Goal: Complete application form: Complete application form

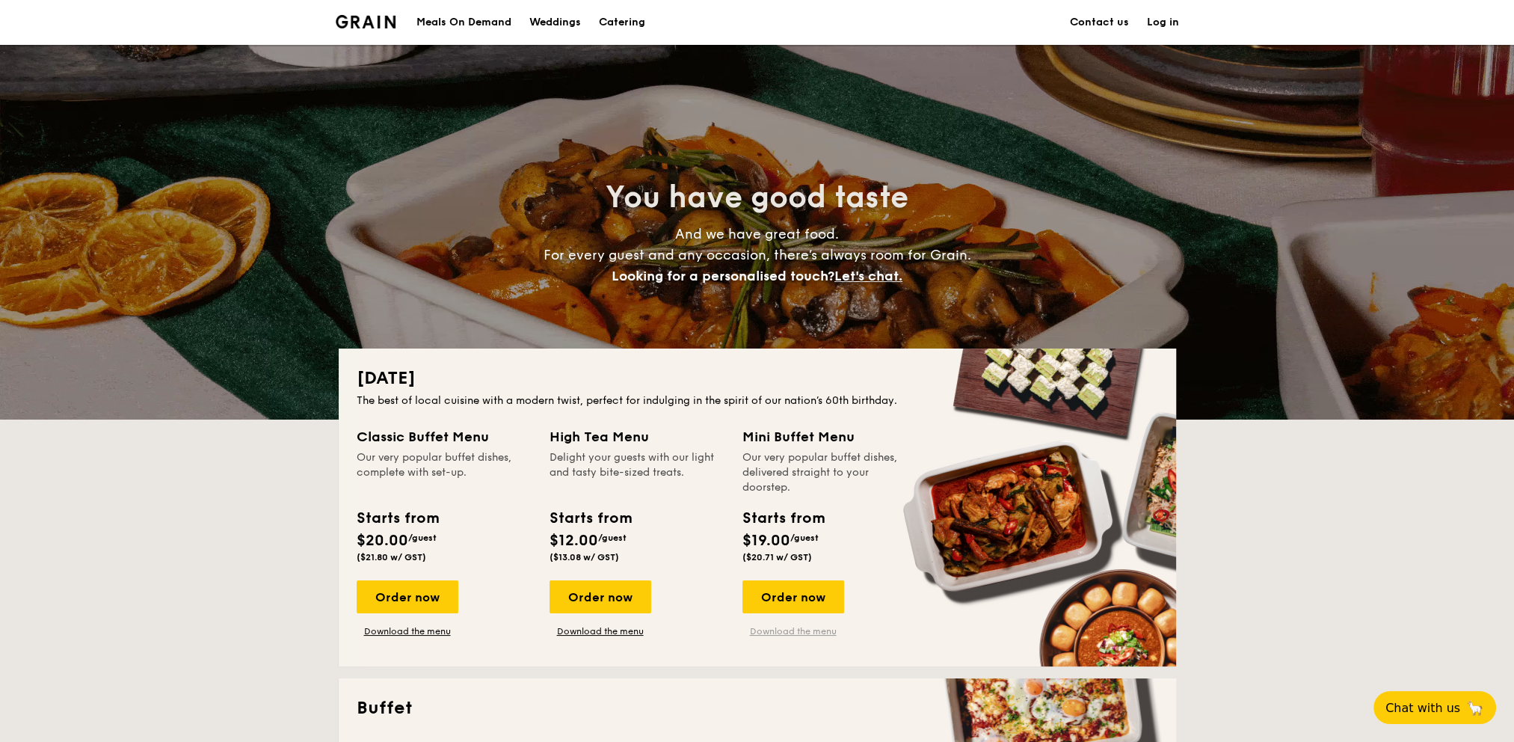
click at [809, 635] on link "Download the menu" at bounding box center [794, 631] width 102 height 12
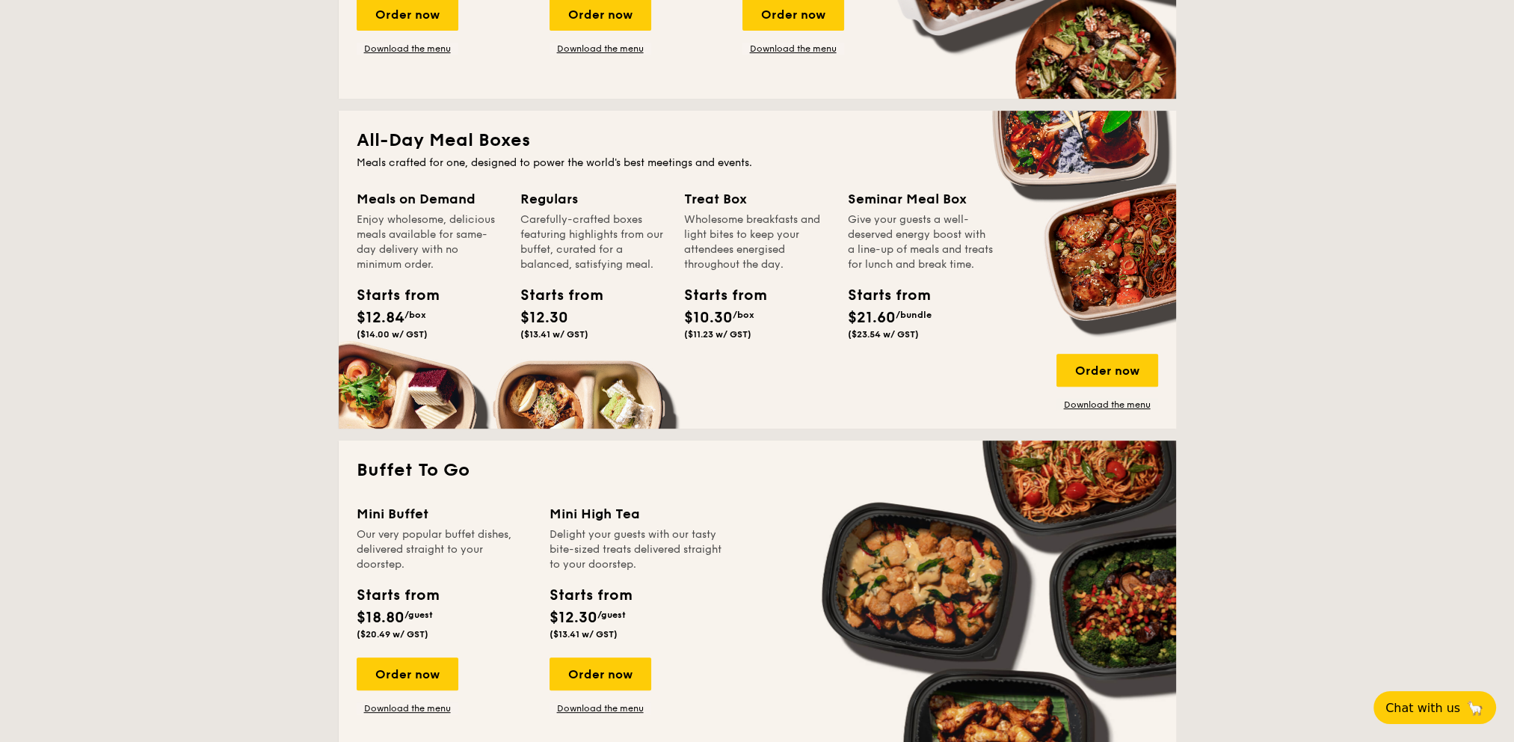
scroll to position [1122, 0]
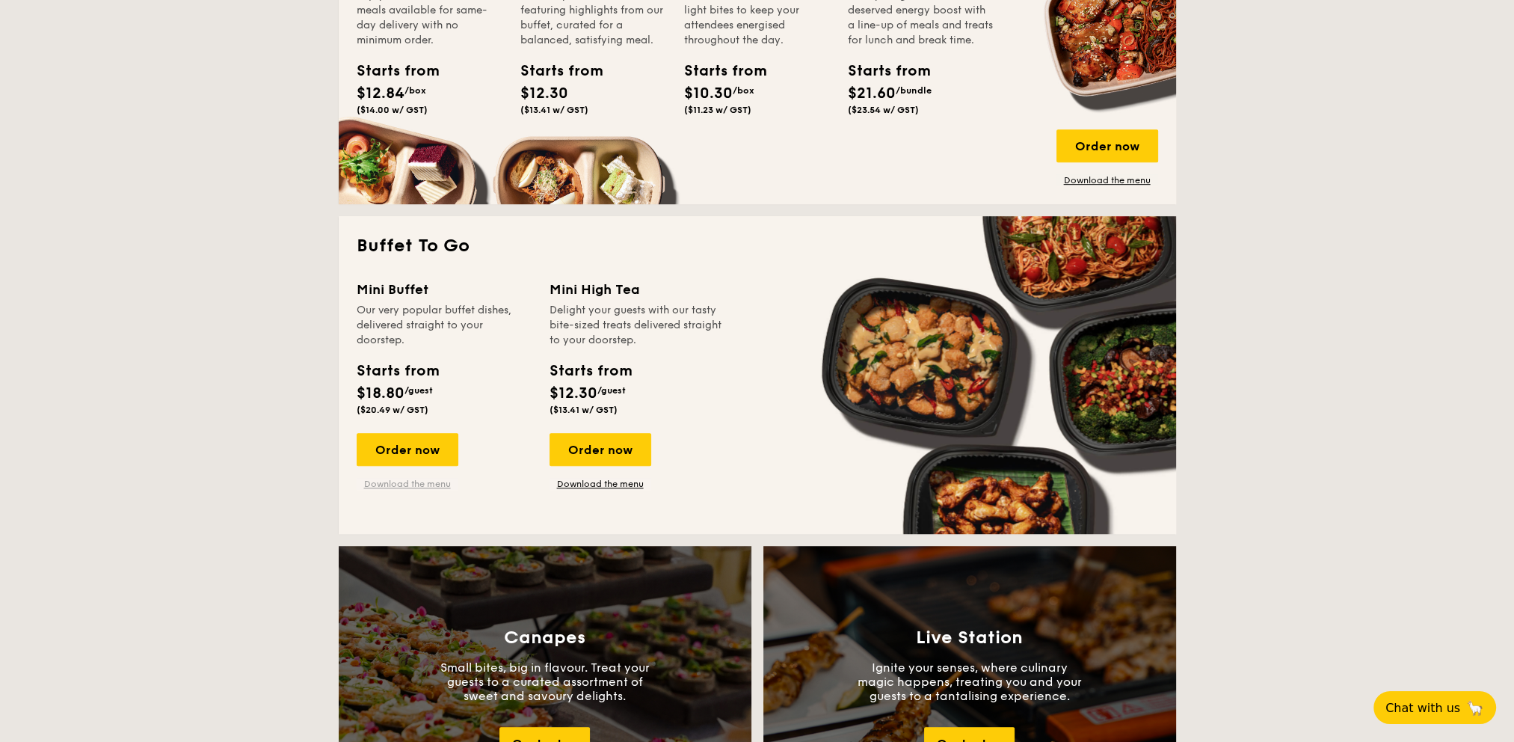
click at [404, 484] on link "Download the menu" at bounding box center [408, 484] width 102 height 12
click at [404, 451] on div "Order now" at bounding box center [408, 449] width 102 height 33
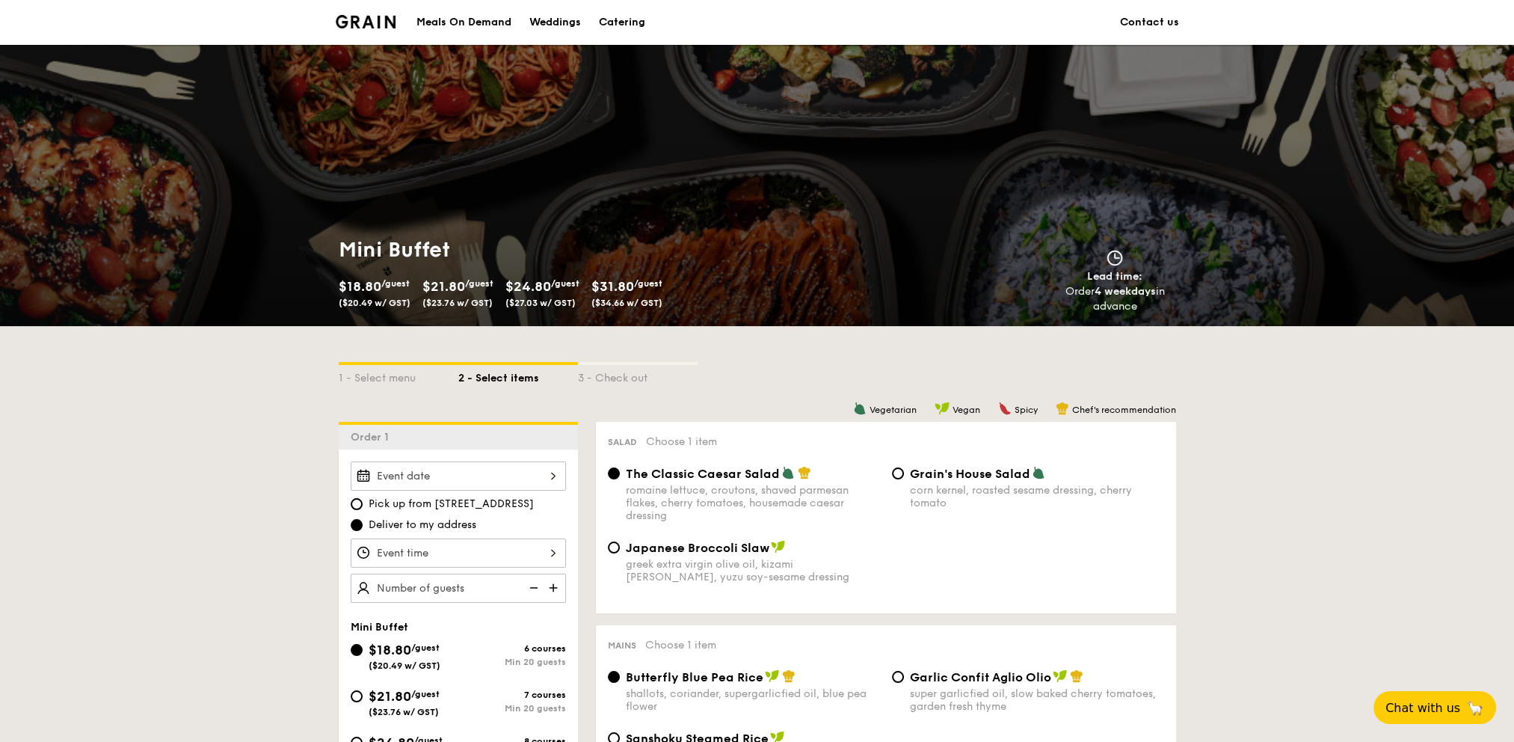
scroll to position [150, 0]
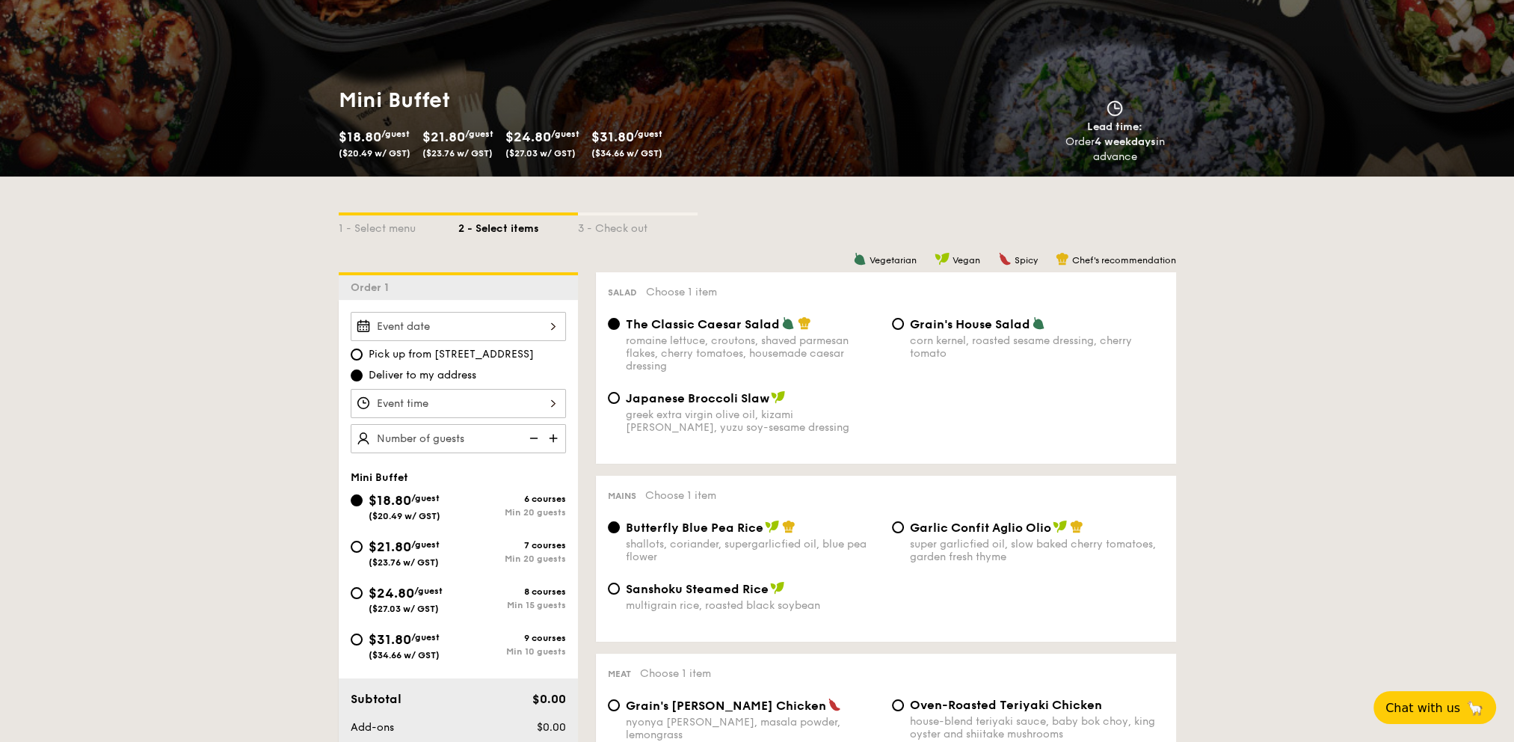
click at [469, 319] on div at bounding box center [458, 326] width 215 height 29
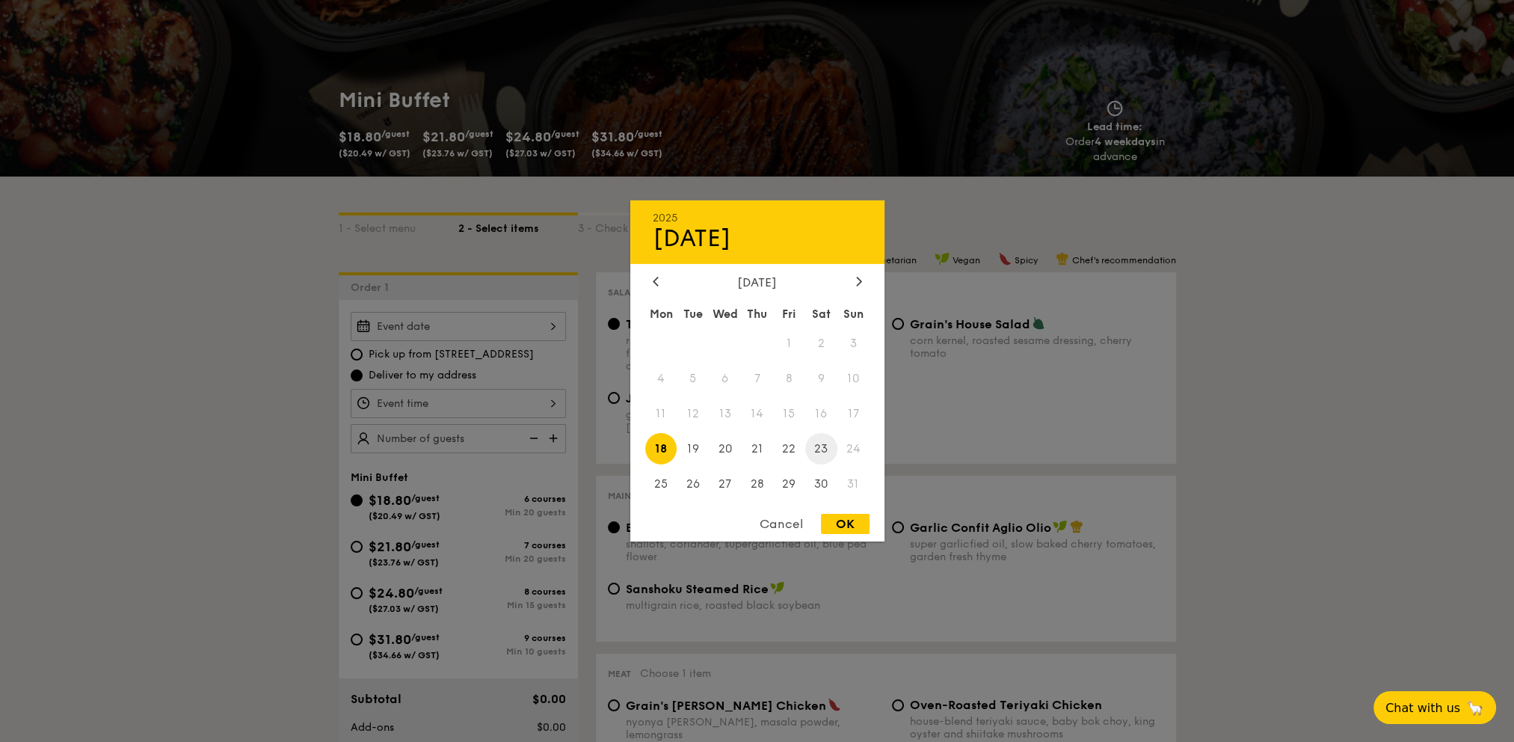
click at [817, 449] on span "23" at bounding box center [821, 448] width 32 height 32
click at [849, 531] on div "OK" at bounding box center [845, 524] width 49 height 20
type input "Aug 23, 2025"
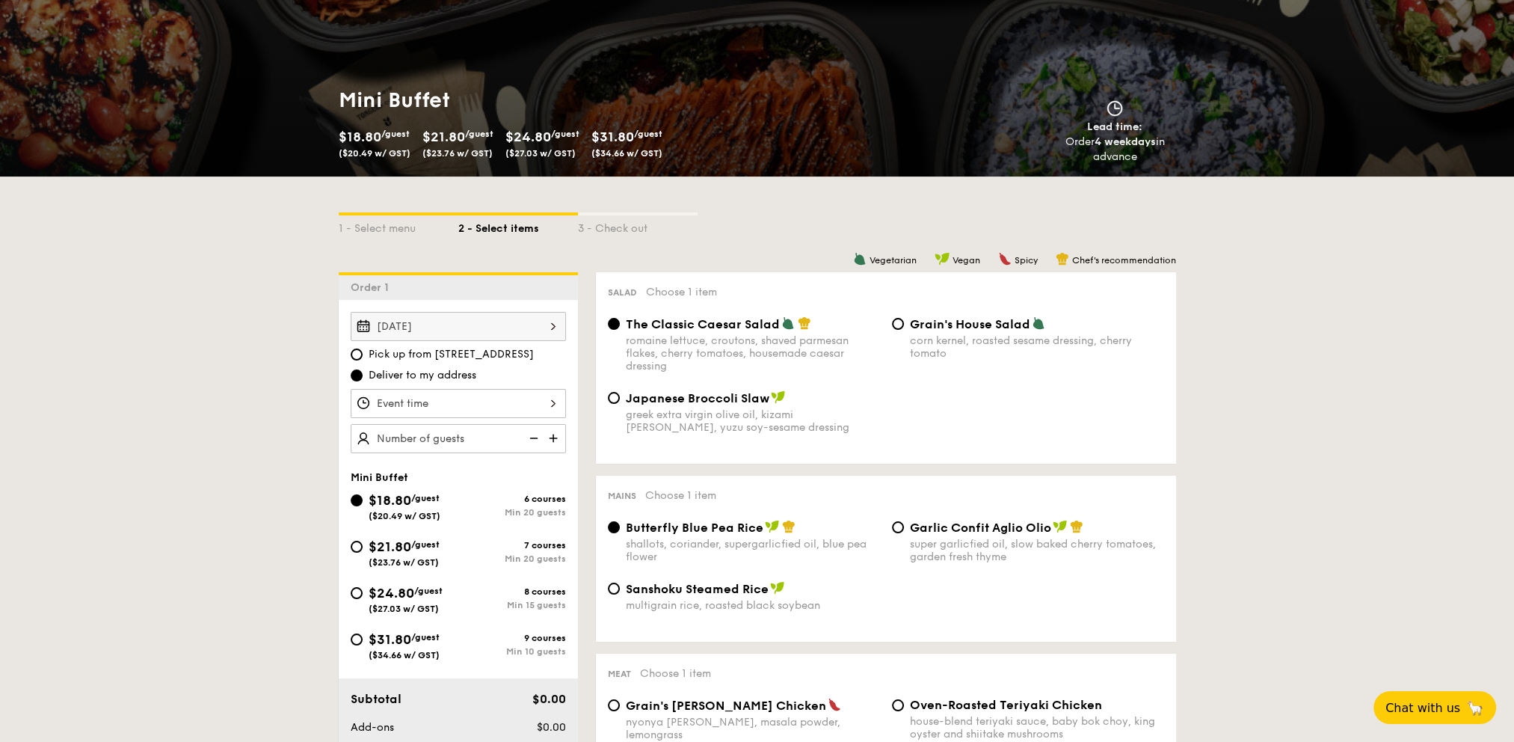
click at [471, 325] on div "Aug 23, 2025" at bounding box center [458, 326] width 215 height 29
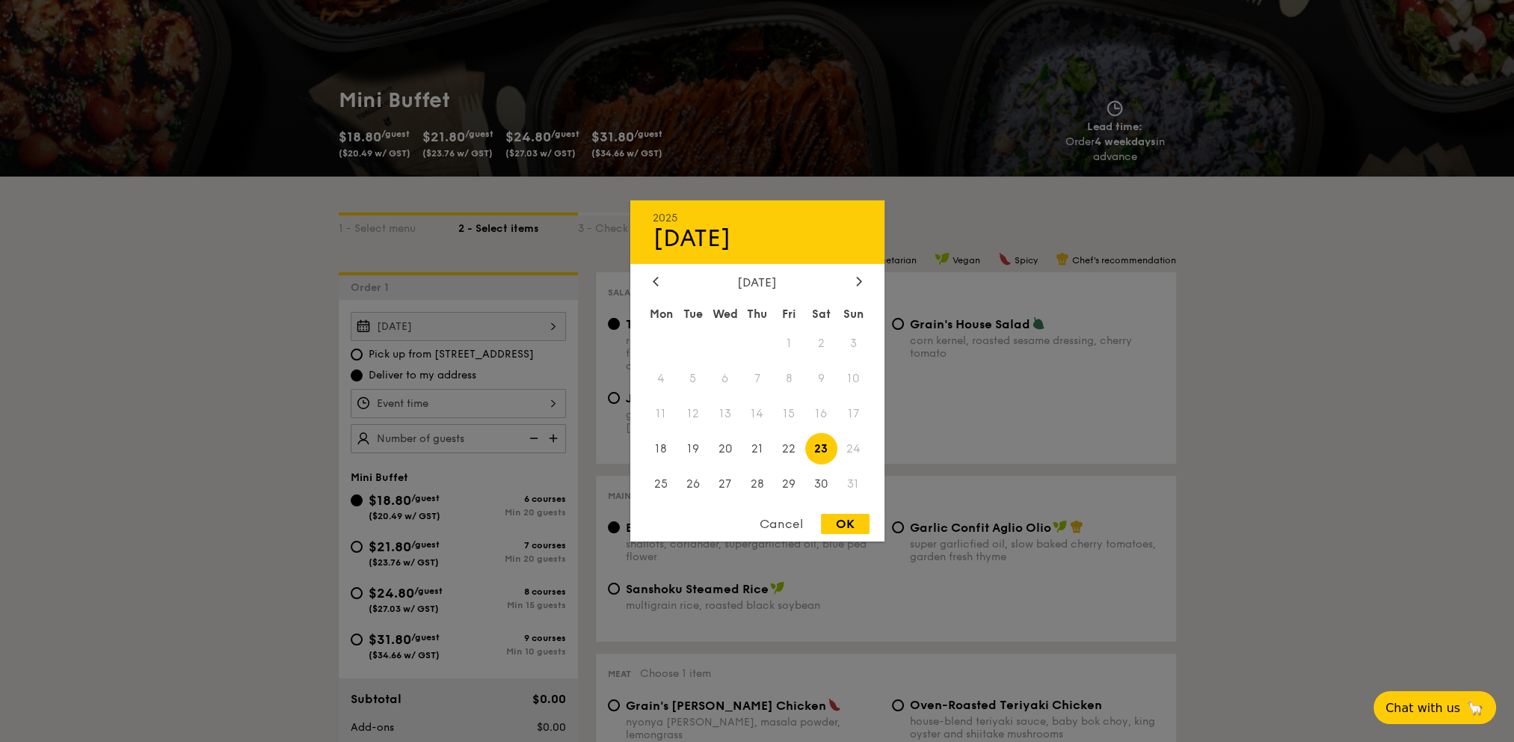
click at [819, 416] on span "16" at bounding box center [821, 414] width 32 height 32
click at [1245, 395] on div at bounding box center [757, 371] width 1514 height 742
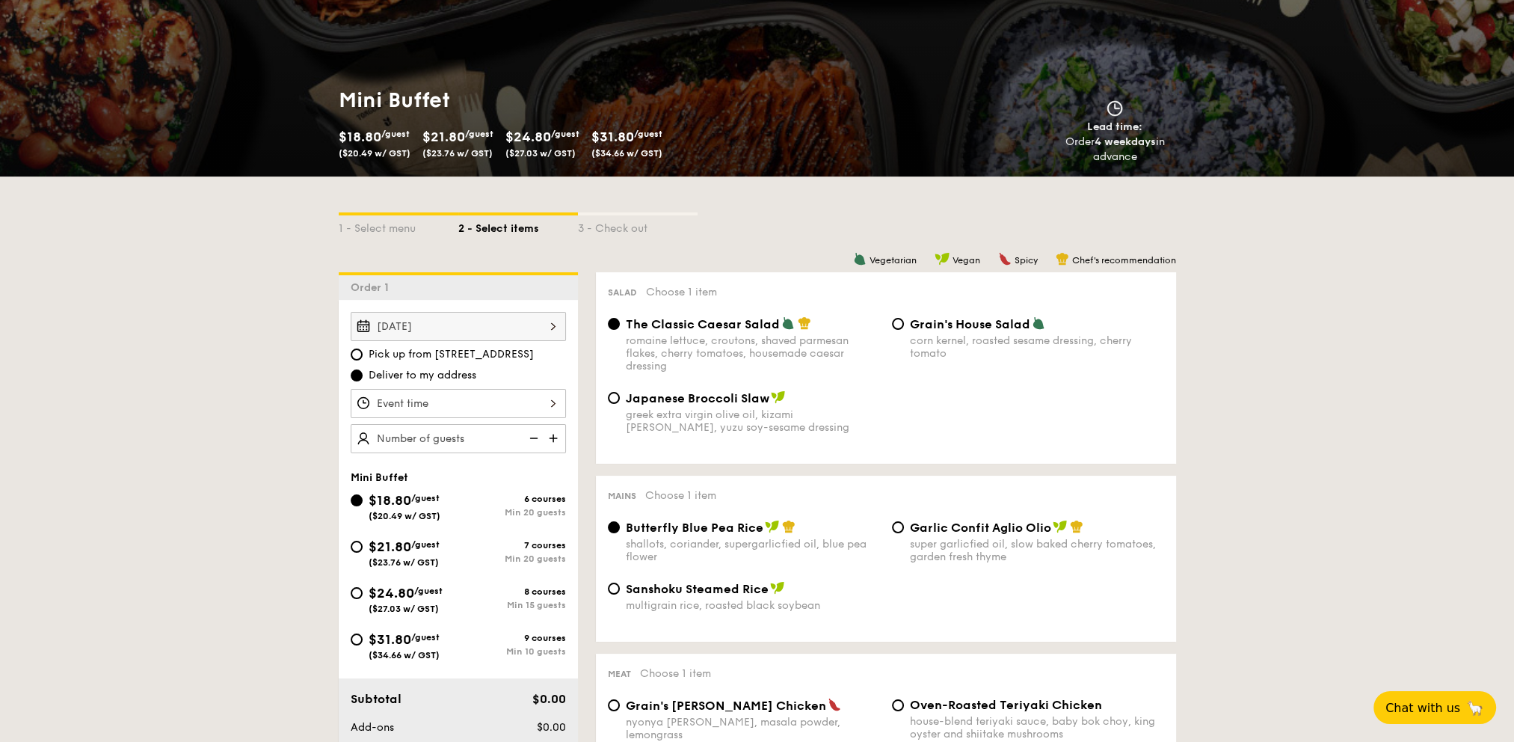
click at [449, 325] on div "Aug 23, 2025" at bounding box center [458, 326] width 215 height 29
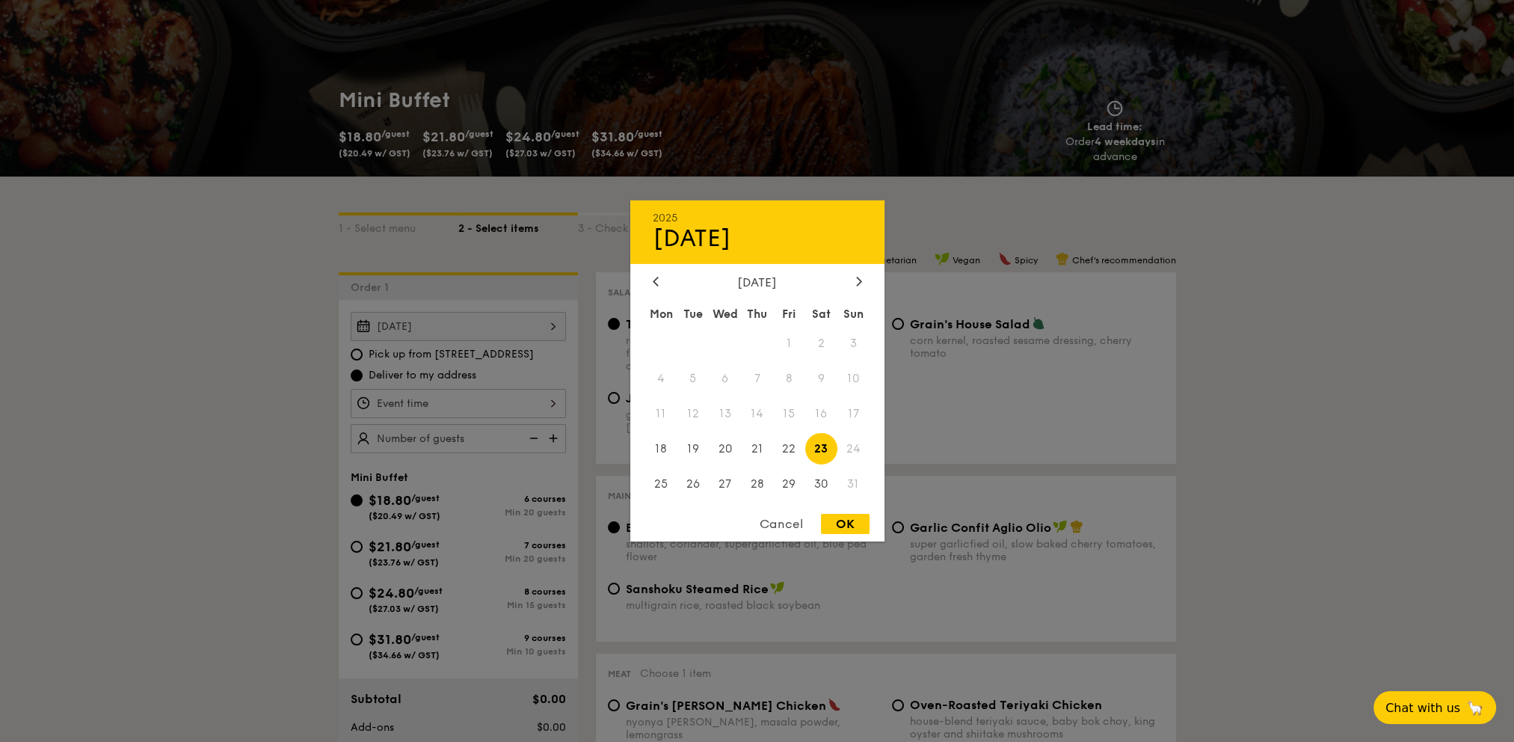
click at [1239, 395] on div at bounding box center [757, 371] width 1514 height 742
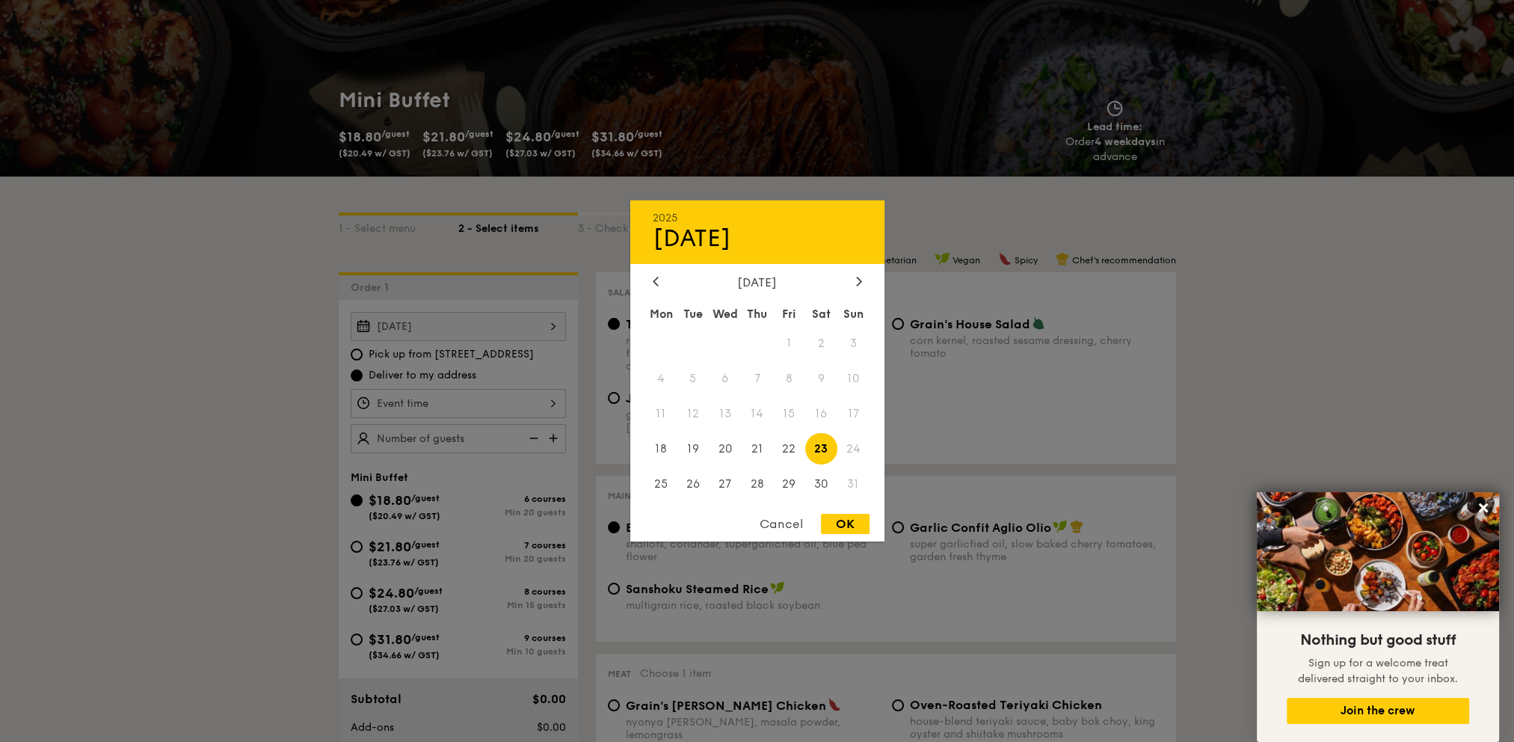
click at [448, 334] on div "Aug 23, 2025 2025 Aug 23 August 2025 Mon Tue Wed Thu Fri Sat Sun 1 2 3 4 5 6 7 …" at bounding box center [458, 326] width 215 height 29
click at [402, 354] on div at bounding box center [757, 371] width 1514 height 742
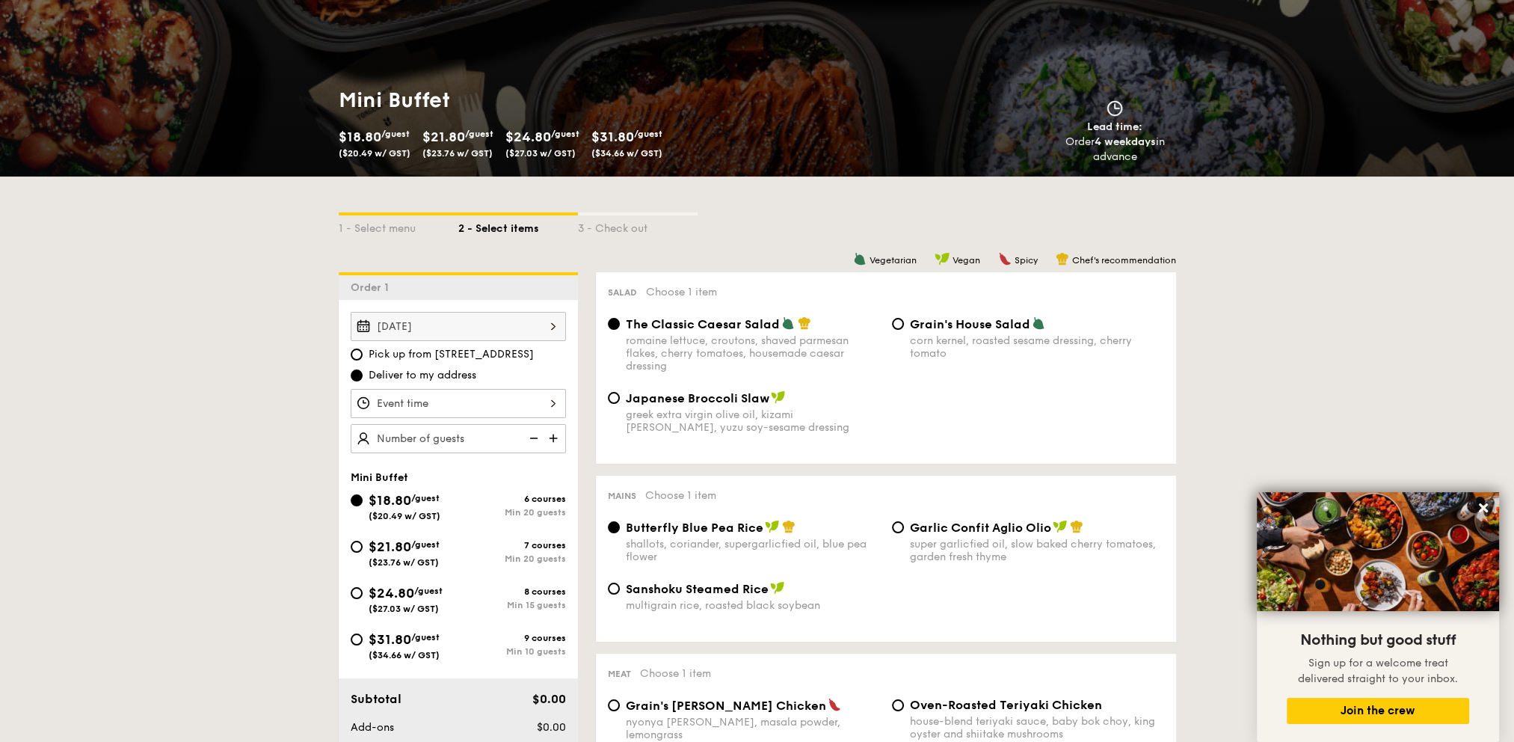
click at [362, 355] on label "Pick up from 5 Burn Road #05-01" at bounding box center [458, 354] width 215 height 15
click at [362, 355] on input "Pick up from 5 Burn Road #05-01" at bounding box center [357, 354] width 12 height 12
radio input "true"
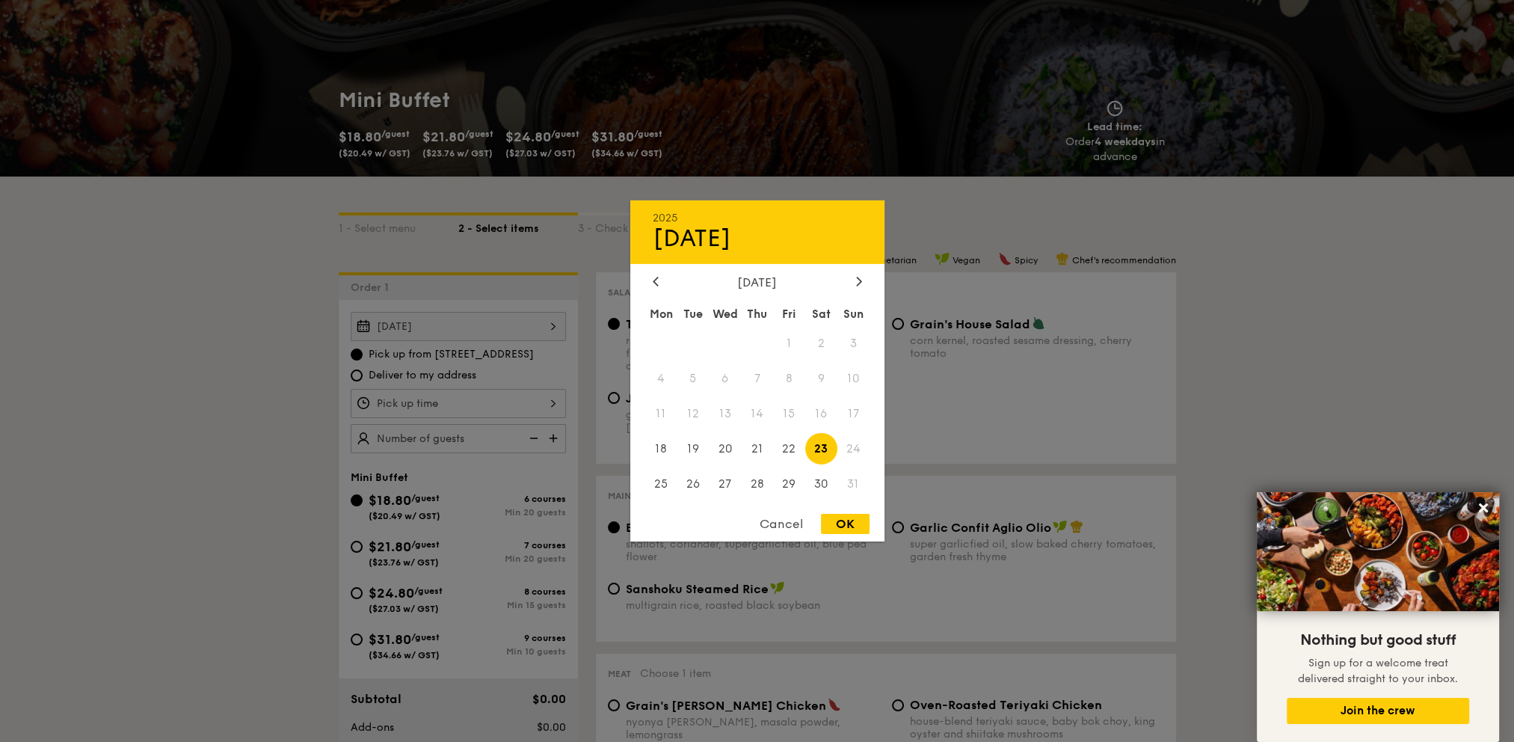
click at [479, 334] on div "Aug 23, 2025 2025 Aug 23 August 2025 Mon Tue Wed Thu Fri Sat Sun 1 2 3 4 5 6 7 …" at bounding box center [458, 326] width 215 height 29
click at [254, 312] on div at bounding box center [757, 371] width 1514 height 742
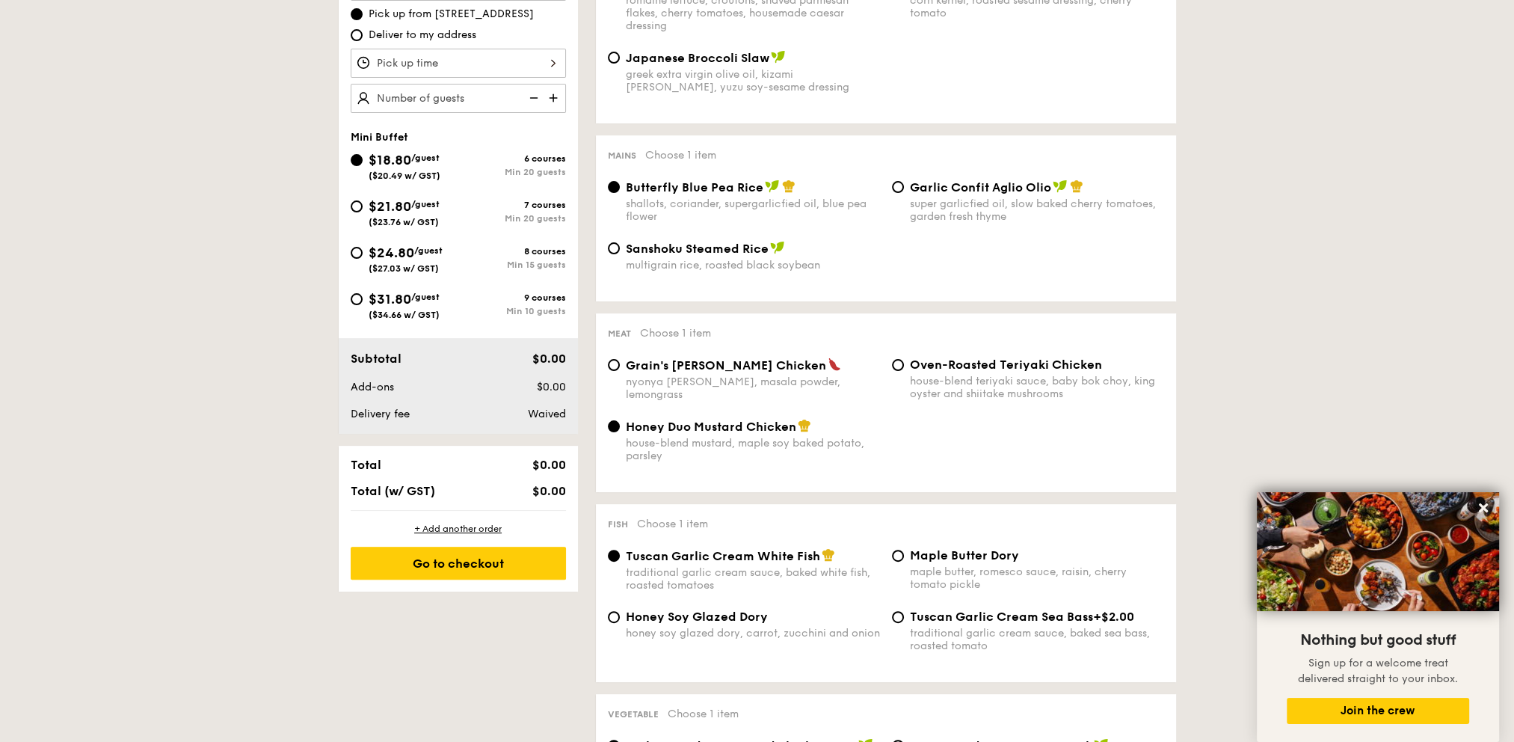
scroll to position [523, 0]
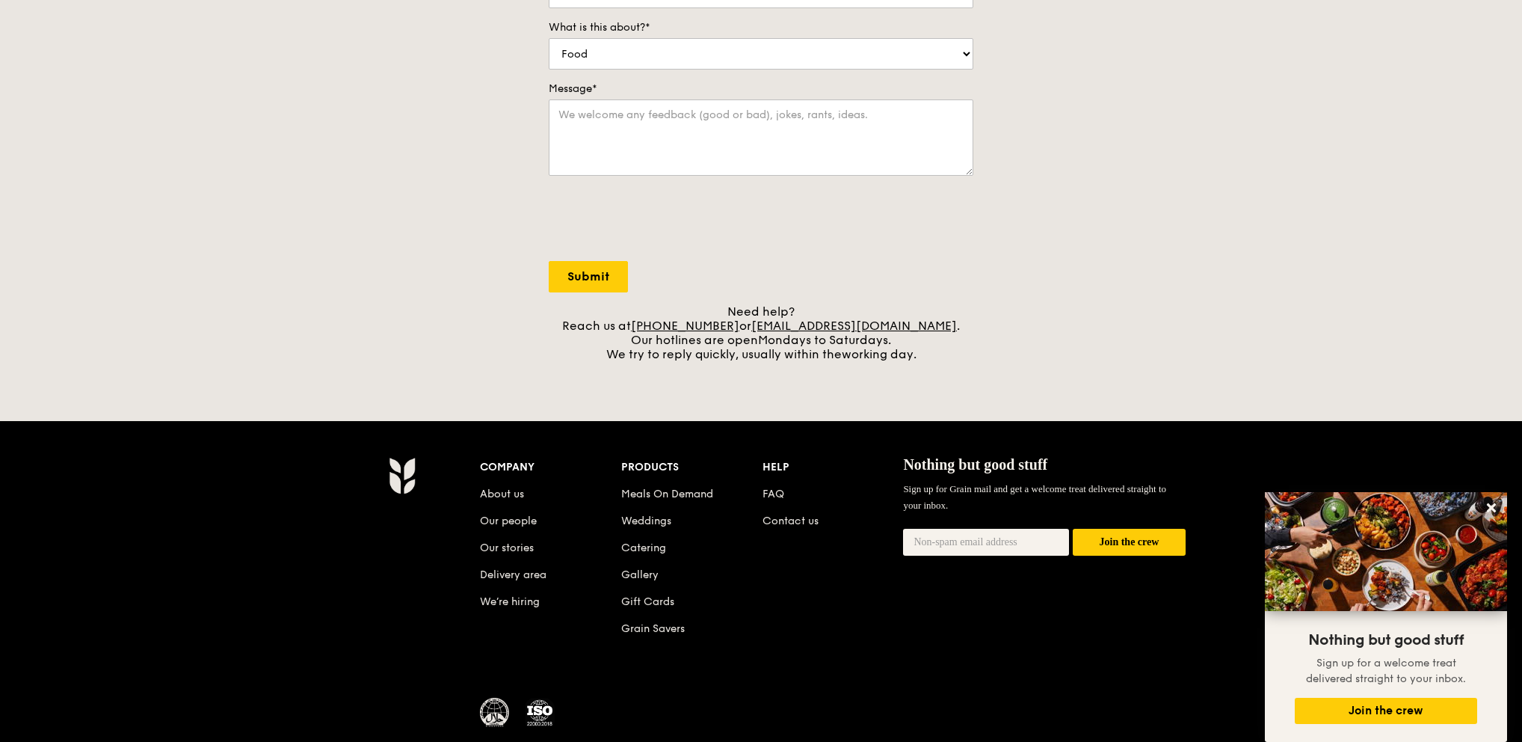
scroll to position [374, 0]
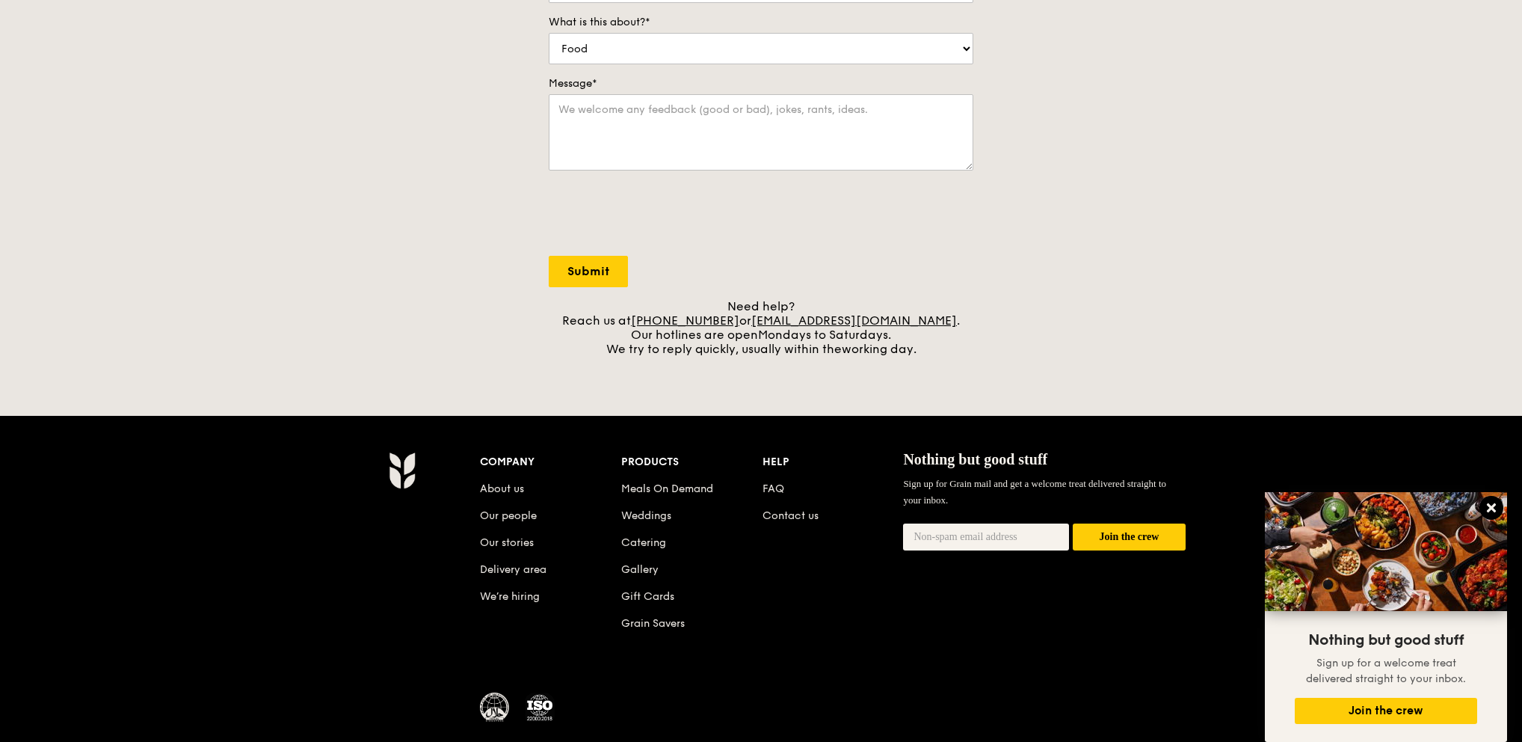
click at [1490, 505] on icon at bounding box center [1491, 507] width 9 height 9
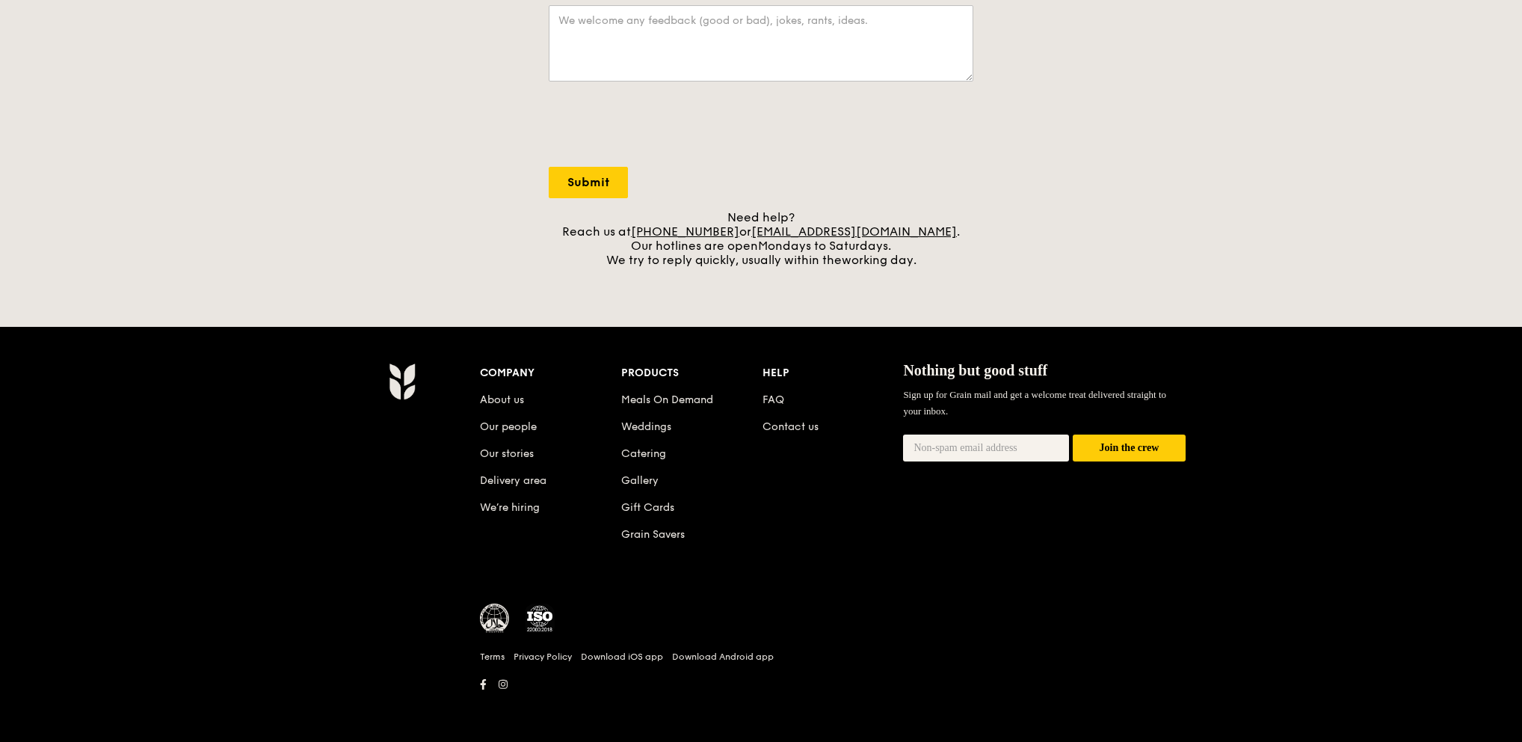
scroll to position [14, 0]
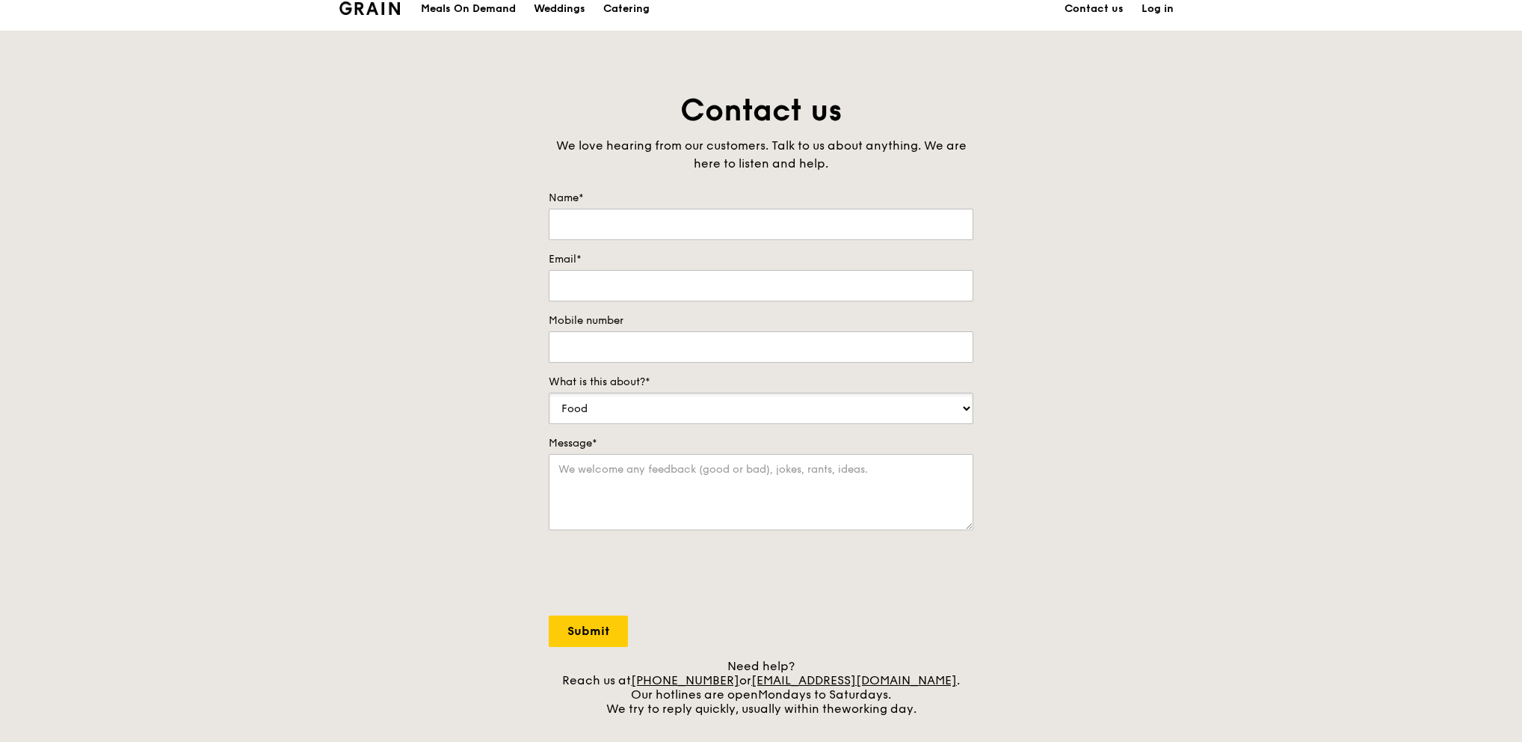
click at [930, 406] on select "Food Service Billing/Payment Catering Others" at bounding box center [761, 408] width 425 height 31
click at [1098, 384] on div "Contact us We love hearing from our customers. Talk to us about anything. We ar…" at bounding box center [761, 402] width 1522 height 625
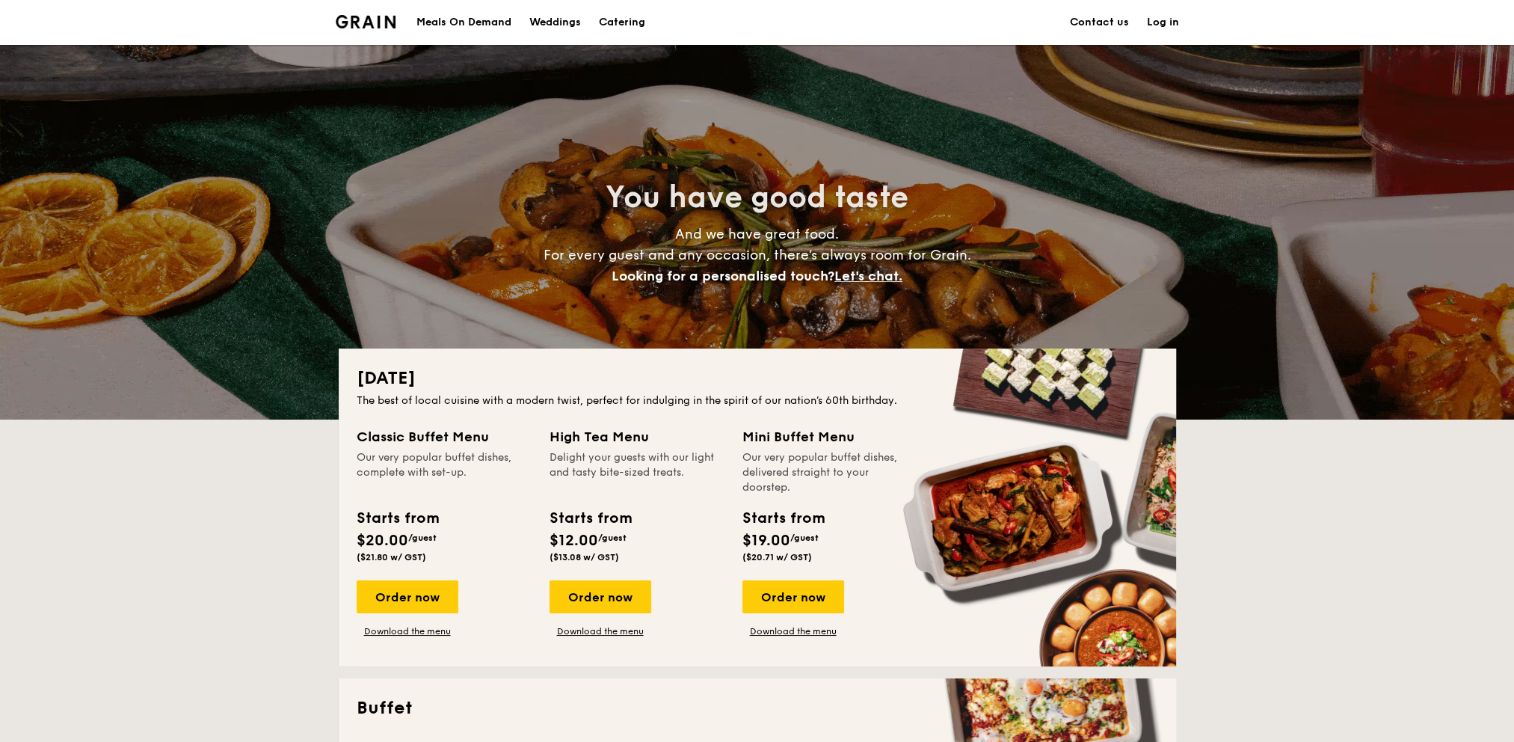
click at [886, 279] on span "Let's chat." at bounding box center [868, 276] width 68 height 16
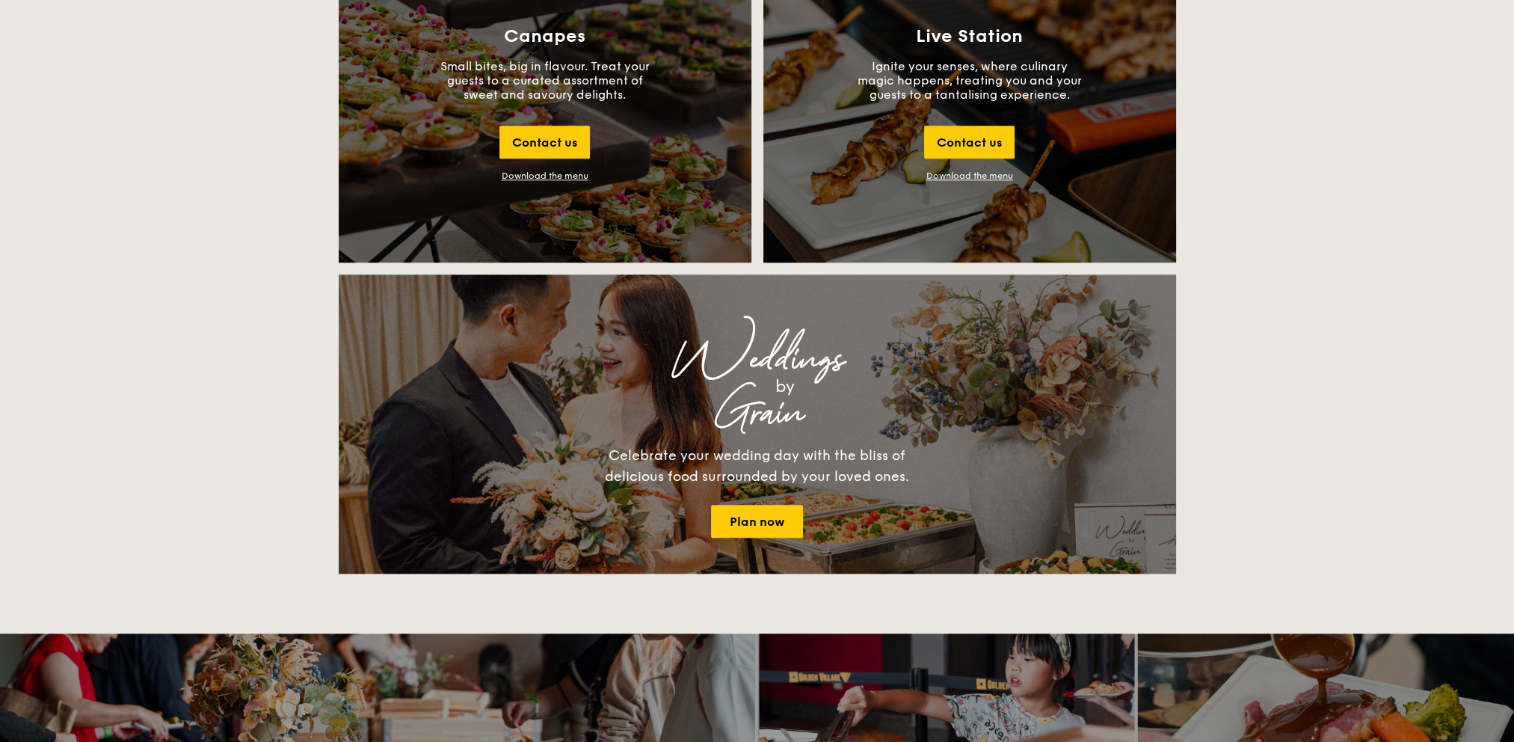
scroll to position [2895, 0]
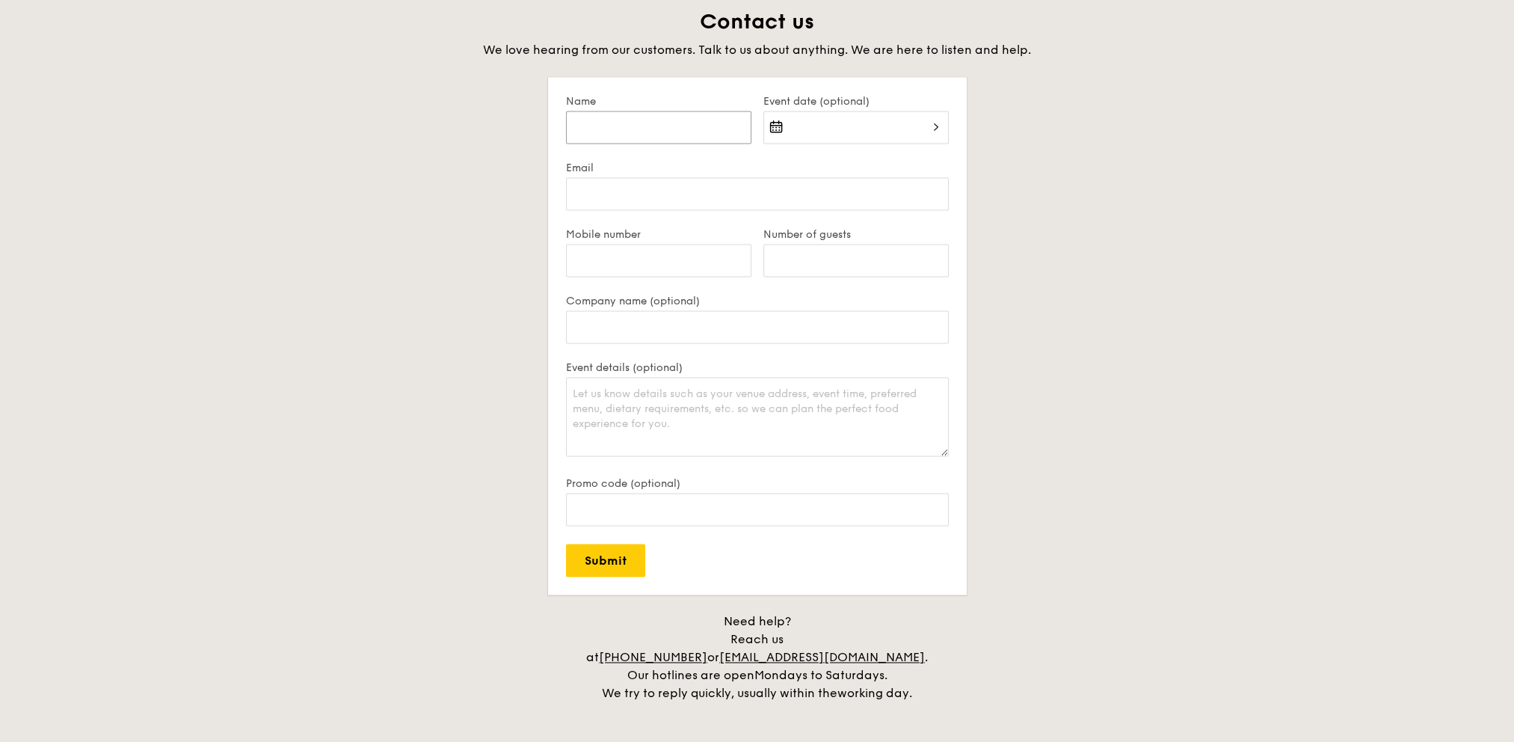
click at [706, 126] on input "Name" at bounding box center [658, 127] width 185 height 33
type input "[PERSON_NAME]"
type input "[EMAIL_ADDRESS][DOMAIN_NAME]"
type input "6581131412"
click at [805, 253] on input "Number of guests" at bounding box center [855, 260] width 185 height 33
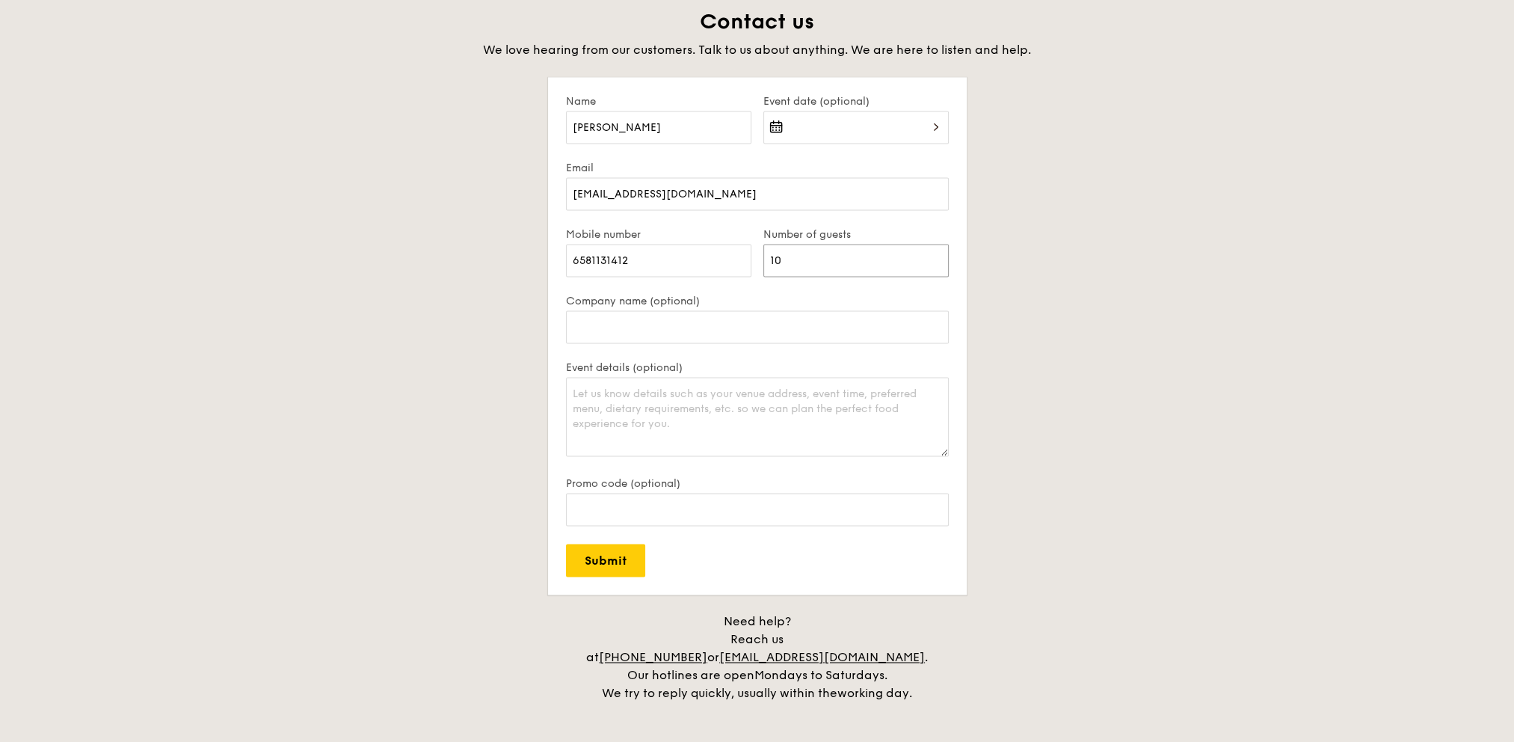
type input "10"
click at [904, 123] on div at bounding box center [855, 136] width 185 height 51
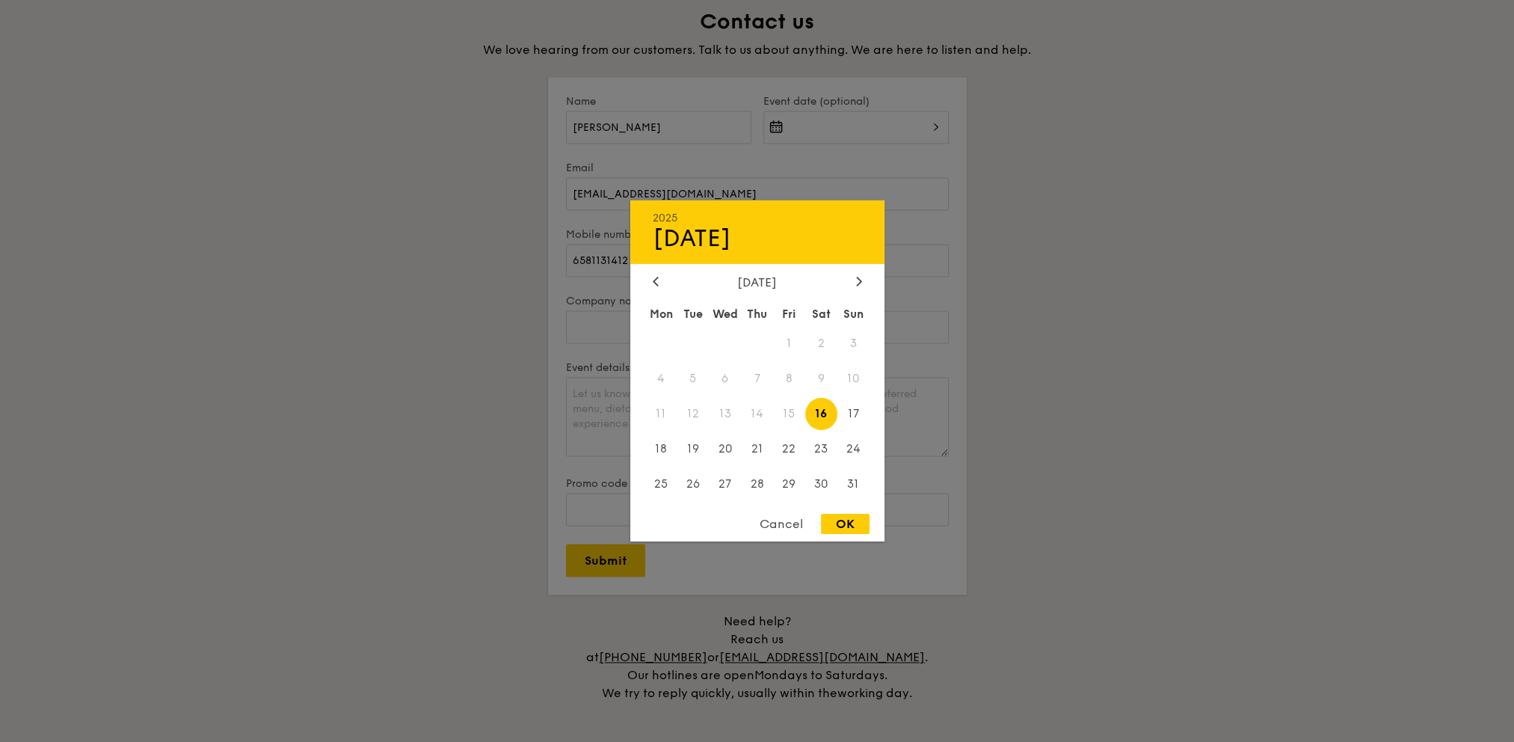
click at [822, 410] on span "16" at bounding box center [821, 414] width 32 height 32
click at [843, 517] on div "OK" at bounding box center [845, 524] width 49 height 20
type input "[DATE]"
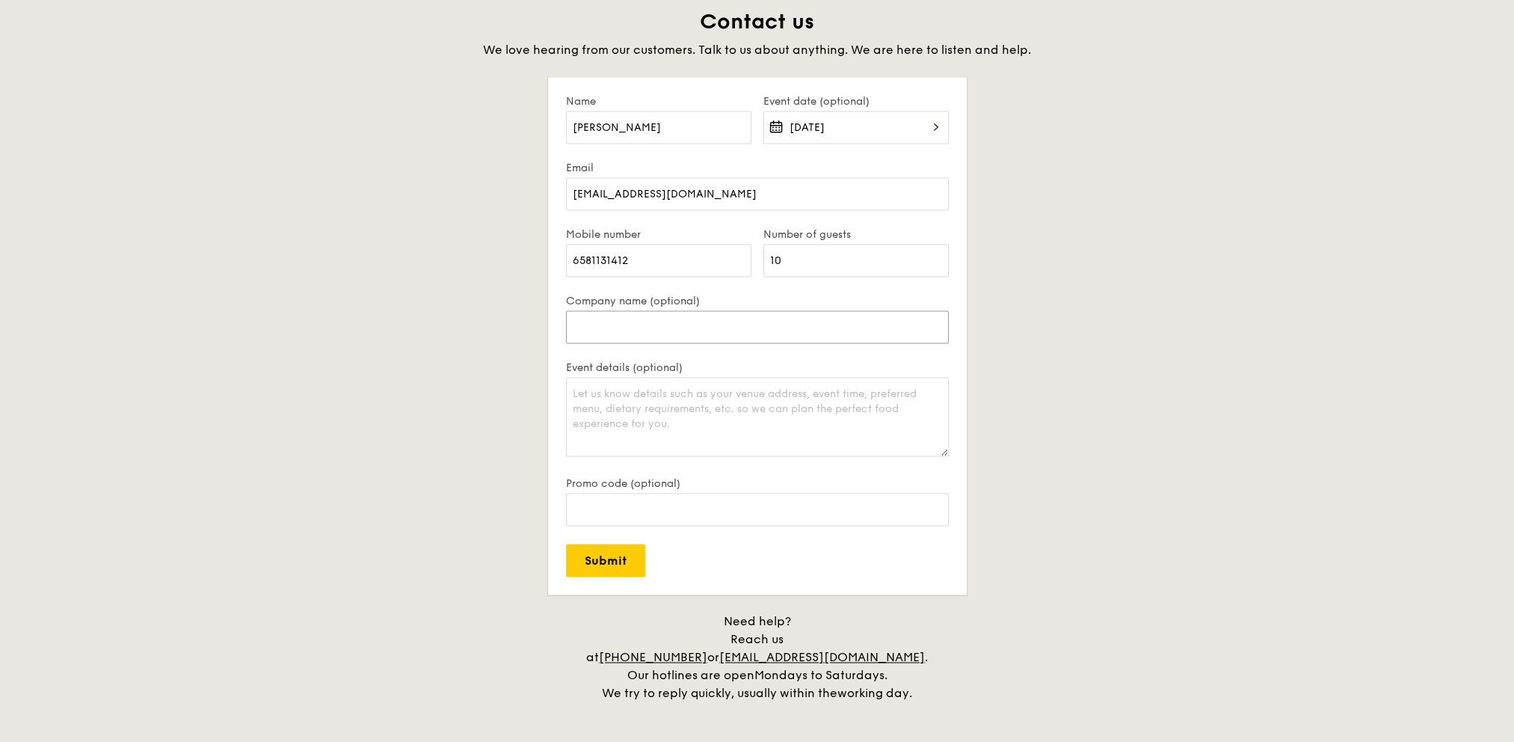
click at [726, 331] on input "Company name (optional)" at bounding box center [757, 326] width 383 height 33
click at [987, 313] on div "Contact us We love hearing from our customers. Talk to us about anything. We ar…" at bounding box center [757, 355] width 837 height 694
click at [832, 410] on textarea "Event details (optional)" at bounding box center [757, 416] width 383 height 79
type textarea "Hello, can I check if I can still order for [DATE] [DATE] dinner slot? I unders…"
click at [633, 562] on input "Submit" at bounding box center [605, 560] width 79 height 33
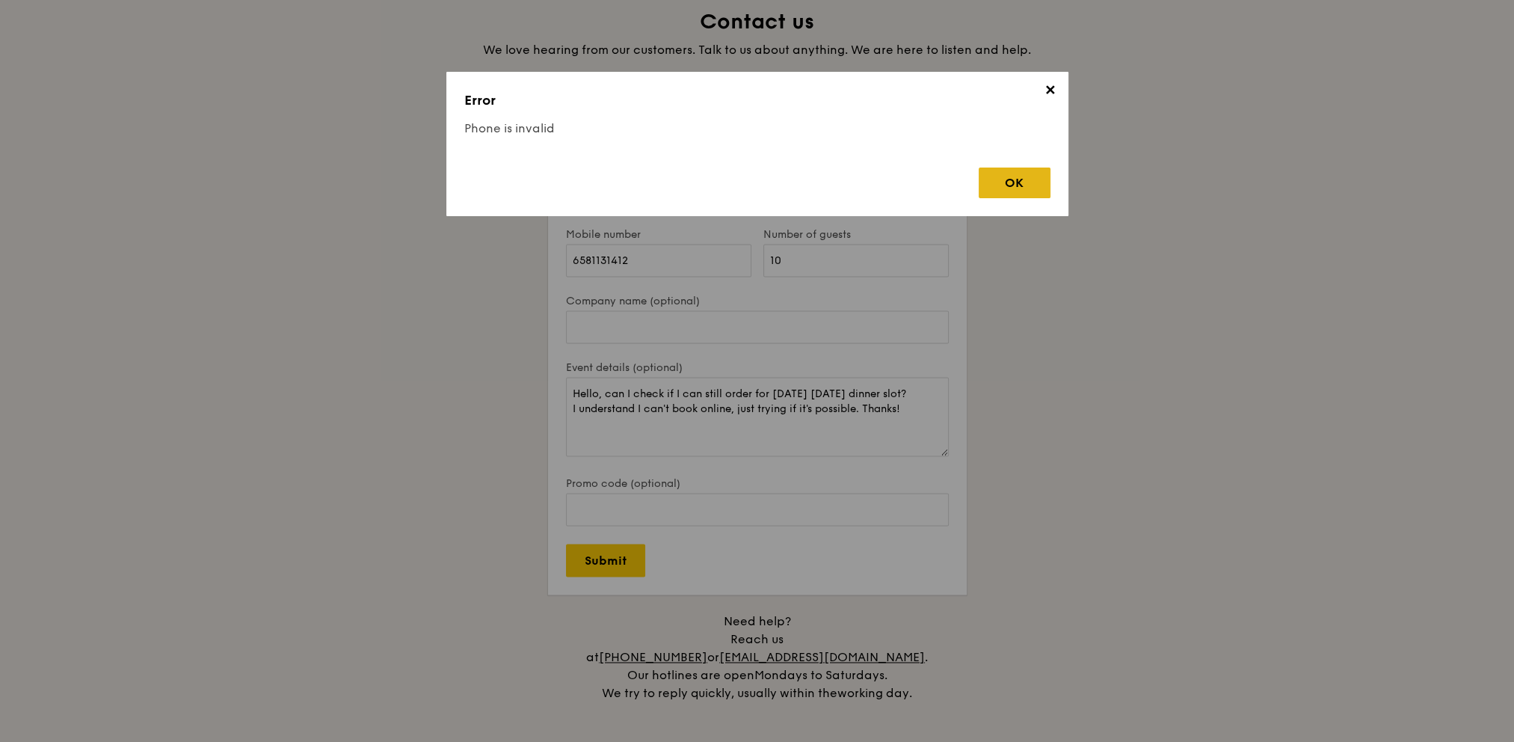
click at [990, 188] on div "OK" at bounding box center [1015, 182] width 72 height 31
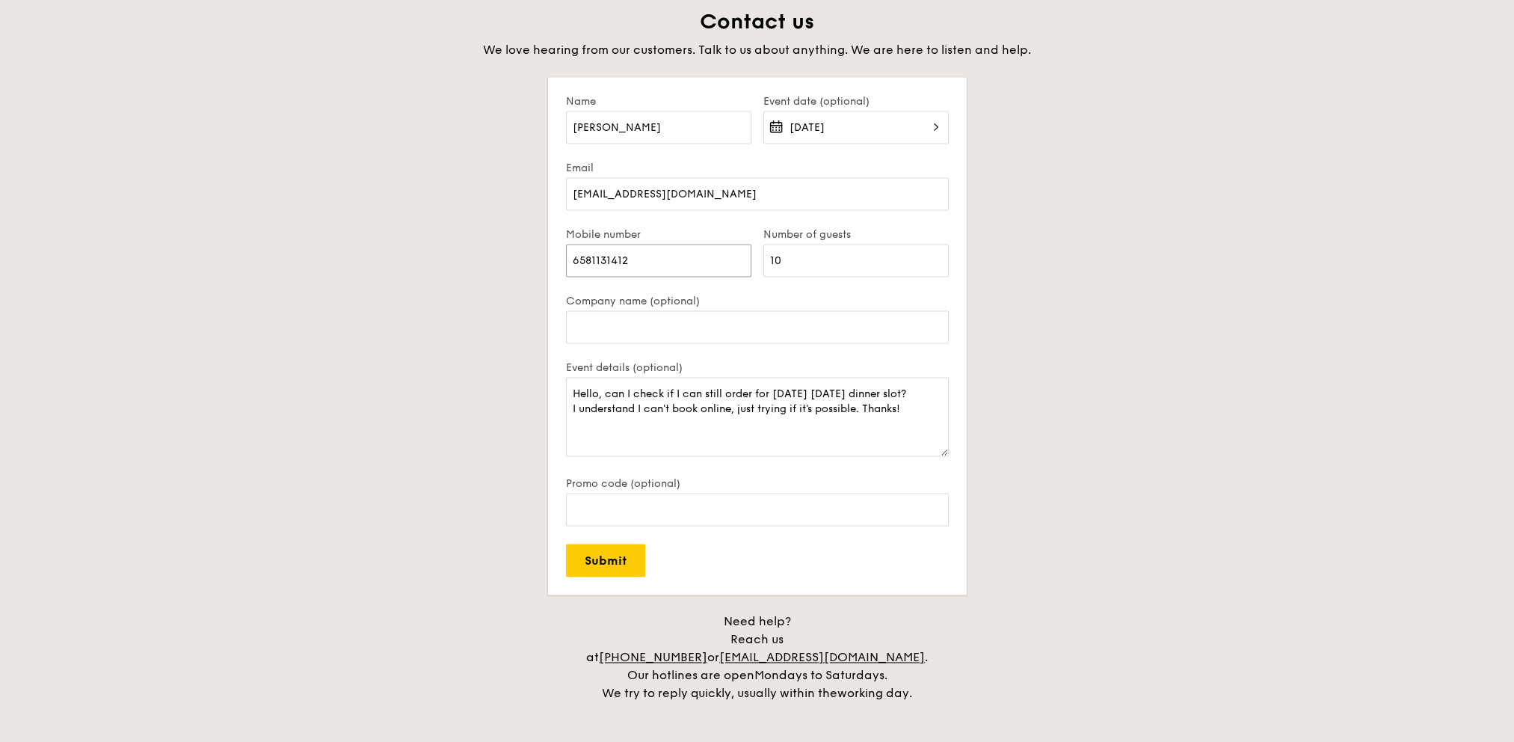
click at [651, 253] on input "6581131412" at bounding box center [658, 260] width 185 height 33
drag, startPoint x: 648, startPoint y: 259, endPoint x: 400, endPoint y: 256, distance: 247.5
click at [400, 257] on div "Contact us We love hearing from our customers. Talk to us about anything. We ar…" at bounding box center [757, 355] width 837 height 694
type input "81131412"
click at [1089, 268] on div "Contact us We love hearing from our customers. Talk to us about anything. We ar…" at bounding box center [757, 355] width 837 height 694
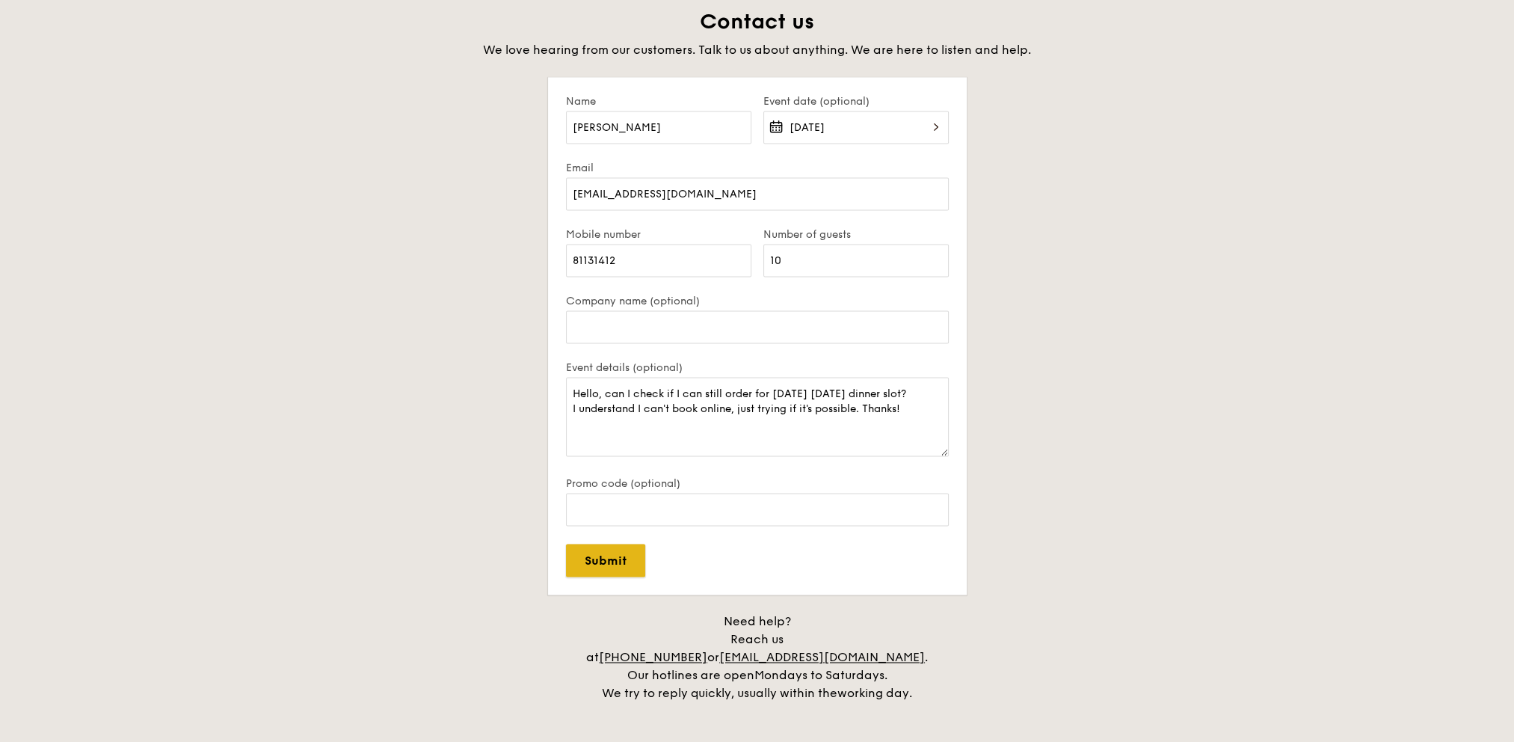
click at [601, 558] on input "Submit" at bounding box center [605, 560] width 79 height 33
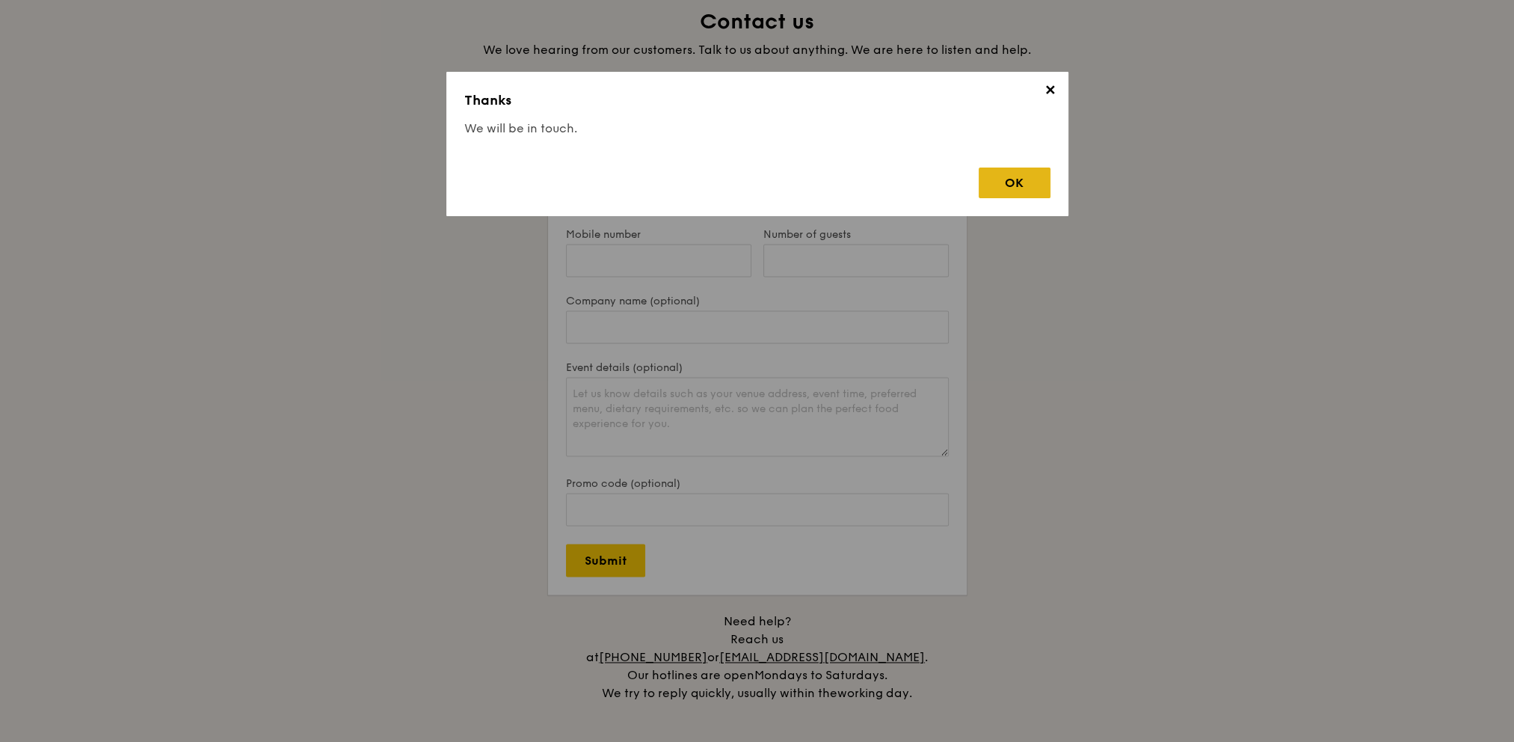
click at [1008, 180] on div "OK" at bounding box center [1015, 182] width 72 height 31
